Goal: Transaction & Acquisition: Purchase product/service

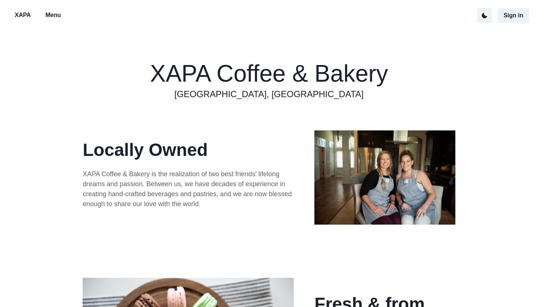
click at [49, 15] on p "Menu" at bounding box center [52, 15] width 15 height 9
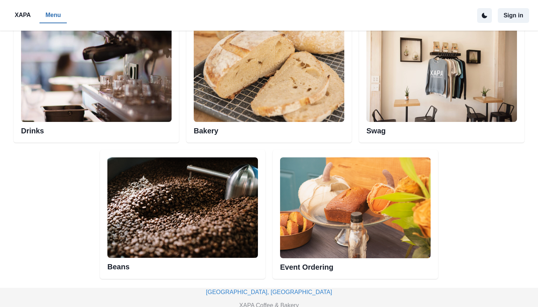
scroll to position [404, 0]
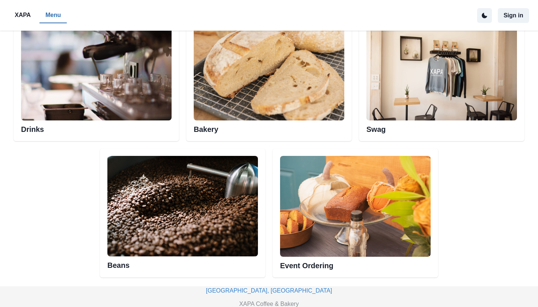
click at [259, 97] on img at bounding box center [269, 70] width 151 height 100
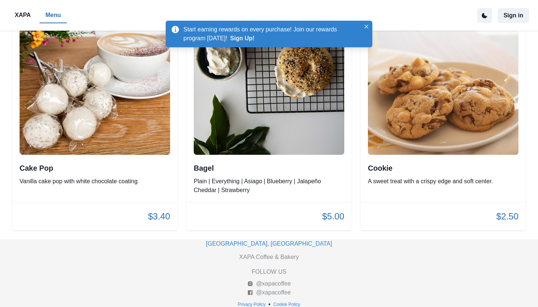
scroll to position [1586, 0]
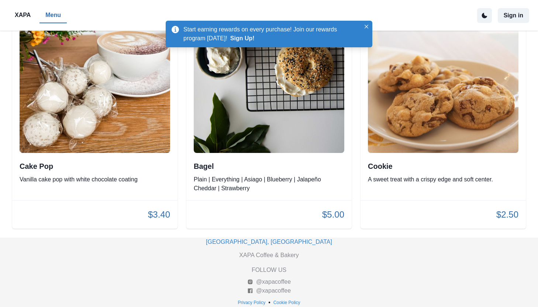
click at [263, 194] on div "Bagel Plain | Everything | Asiago | Blueberry | Jalapeño Cheddar | Strawberry" at bounding box center [268, 97] width 165 height 205
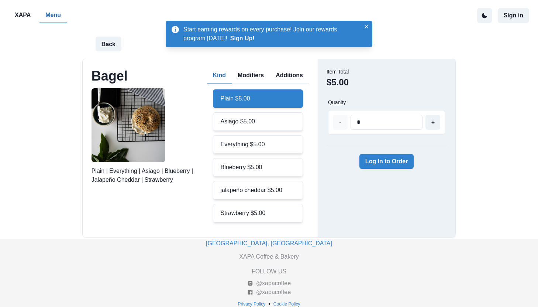
click at [267, 122] on div "Asiago $5.00" at bounding box center [258, 121] width 90 height 18
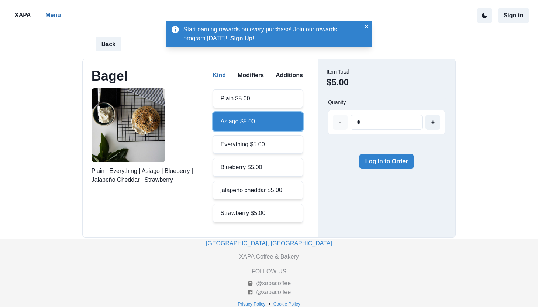
click at [264, 99] on div "Plain $5.00" at bounding box center [258, 98] width 90 height 18
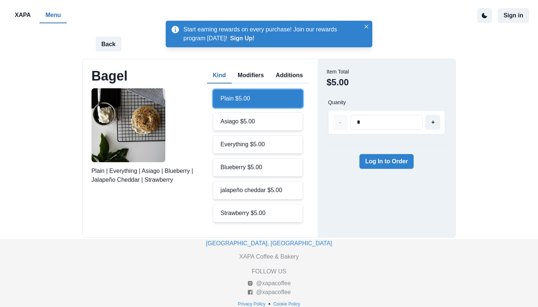
click at [259, 78] on button "Modifiers" at bounding box center [251, 75] width 38 height 15
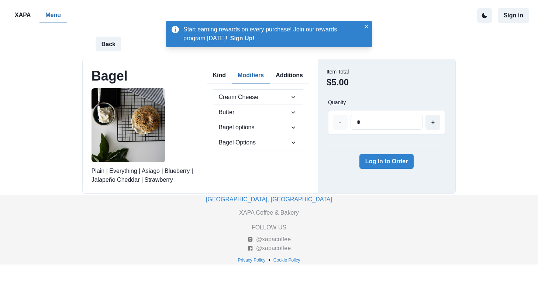
click at [230, 70] on div "Kind Modifiers Additions" at bounding box center [258, 75] width 102 height 15
